Goal: Information Seeking & Learning: Learn about a topic

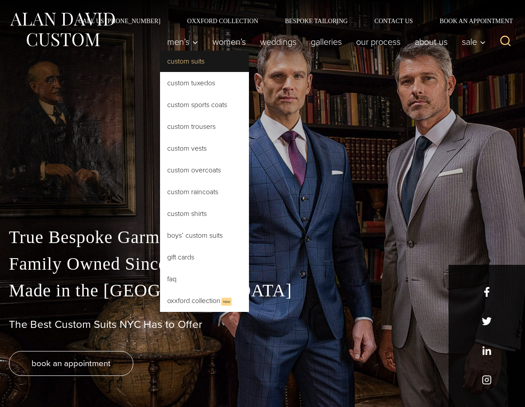
click at [190, 60] on link "Custom Suits" at bounding box center [204, 61] width 89 height 21
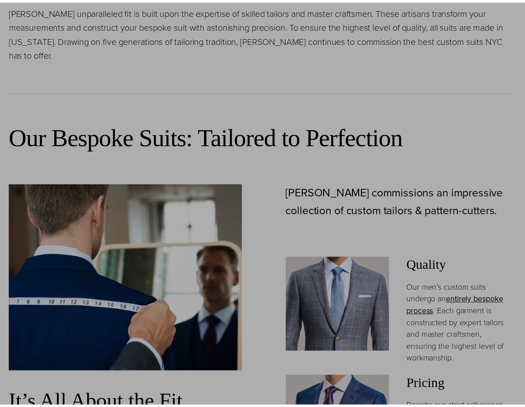
scroll to position [489, 0]
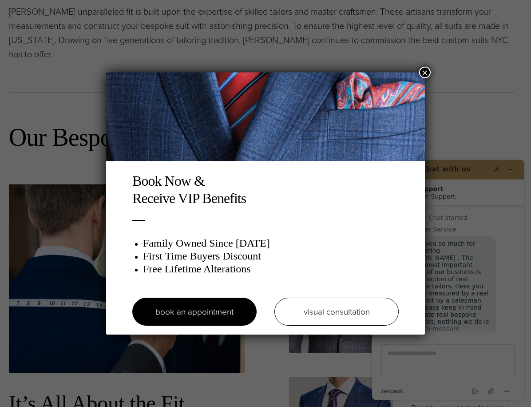
click at [427, 75] on button "×" at bounding box center [425, 73] width 12 height 12
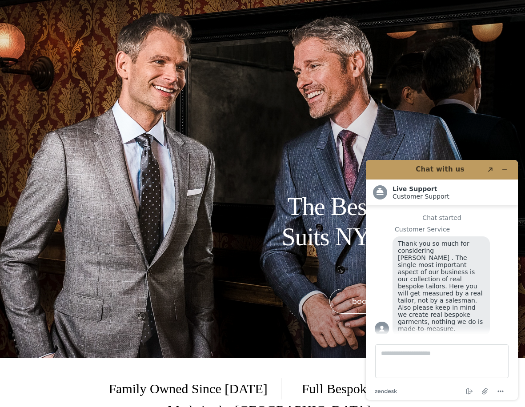
scroll to position [0, 0]
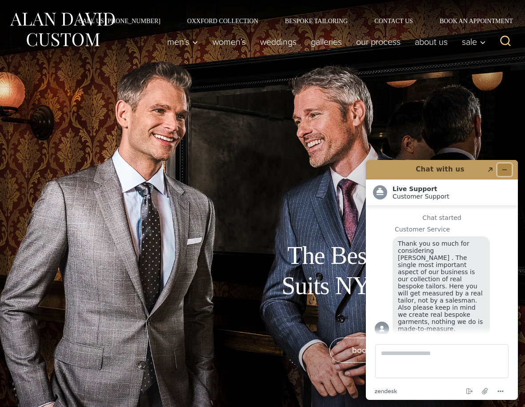
click at [503, 164] on button "Minimize widget" at bounding box center [504, 169] width 14 height 12
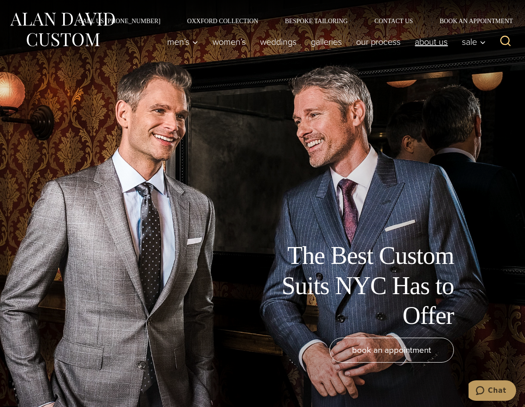
click at [431, 42] on link "About Us" at bounding box center [430, 42] width 47 height 18
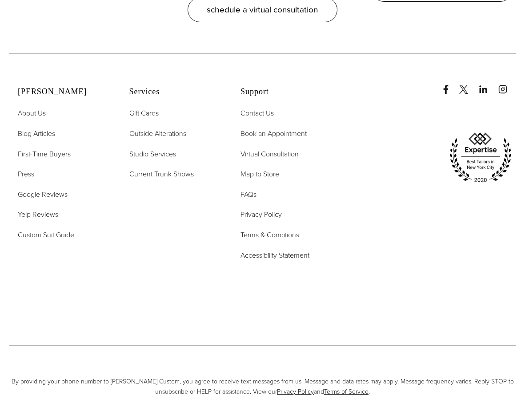
scroll to position [11, 0]
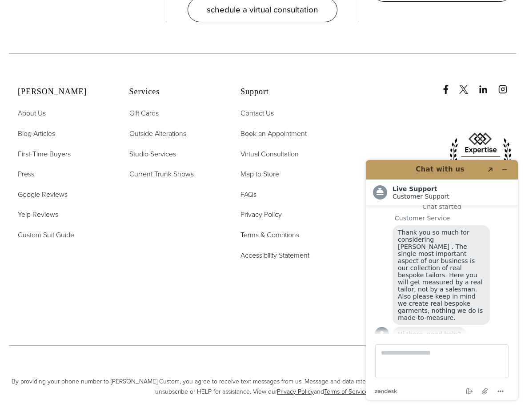
click at [321, 132] on ul "Contact Us Book an Appointment Virtual Consultation Map to Store FAQs Privacy P…" at bounding box center [284, 184] width 89 height 153
click at [44, 149] on span "First-Time Buyers" at bounding box center [44, 154] width 53 height 10
click at [508, 169] on button "Minimize widget" at bounding box center [504, 169] width 14 height 12
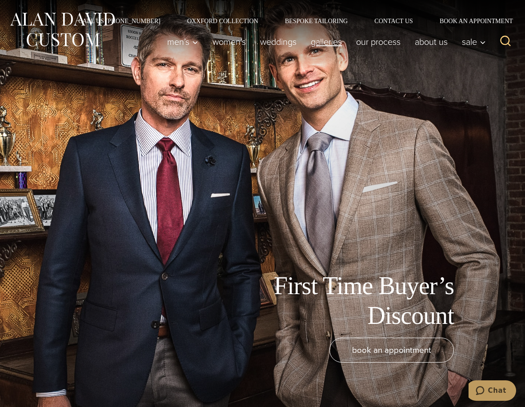
click at [323, 41] on link "Galleries" at bounding box center [325, 42] width 45 height 18
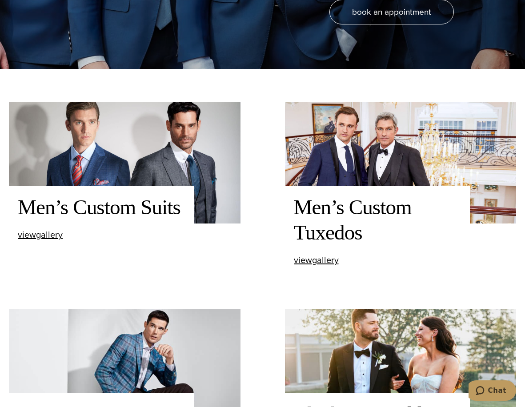
scroll to position [400, 0]
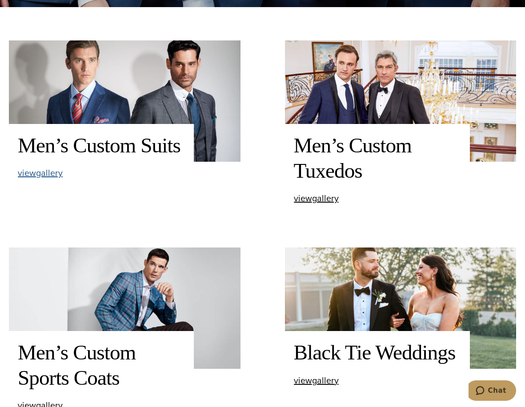
click at [48, 177] on span "view Men’s Custom Suits gallery" at bounding box center [40, 172] width 45 height 13
